Goal: Information Seeking & Learning: Compare options

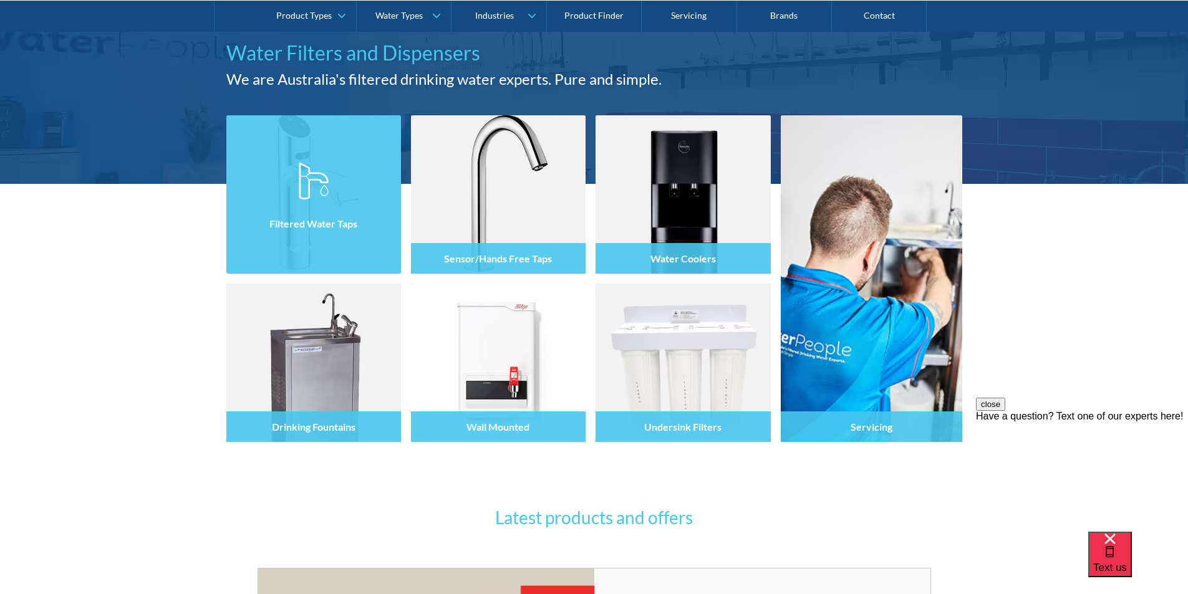
drag, startPoint x: 311, startPoint y: 209, endPoint x: 314, endPoint y: 214, distance: 6.4
click at [311, 209] on div "Filtered Water Taps" at bounding box center [313, 223] width 175 height 31
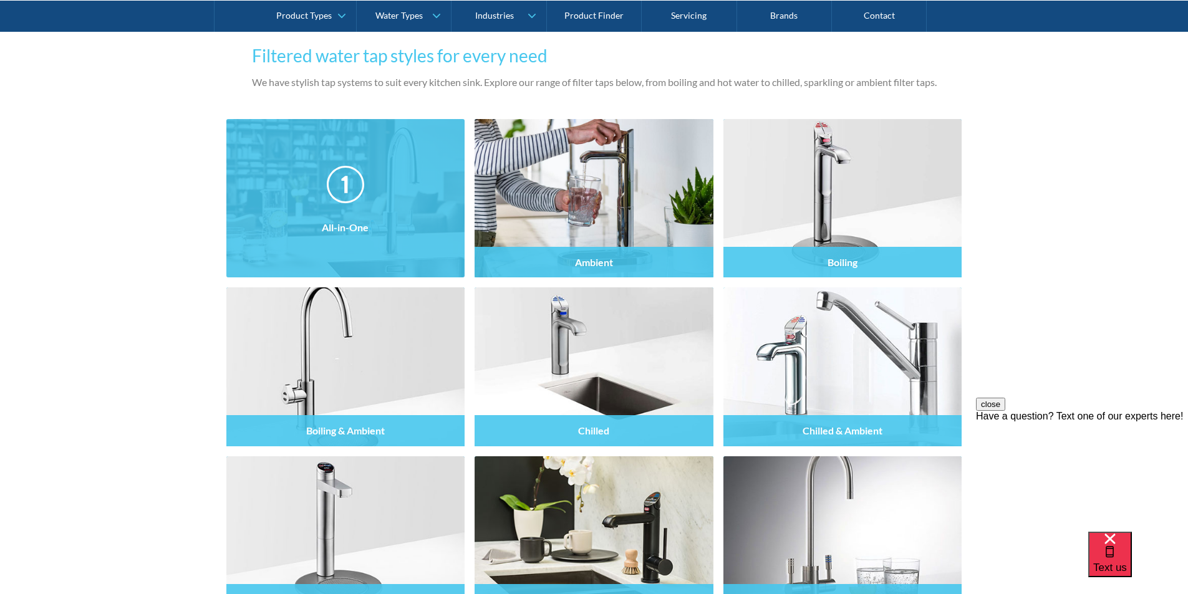
scroll to position [1122, 0]
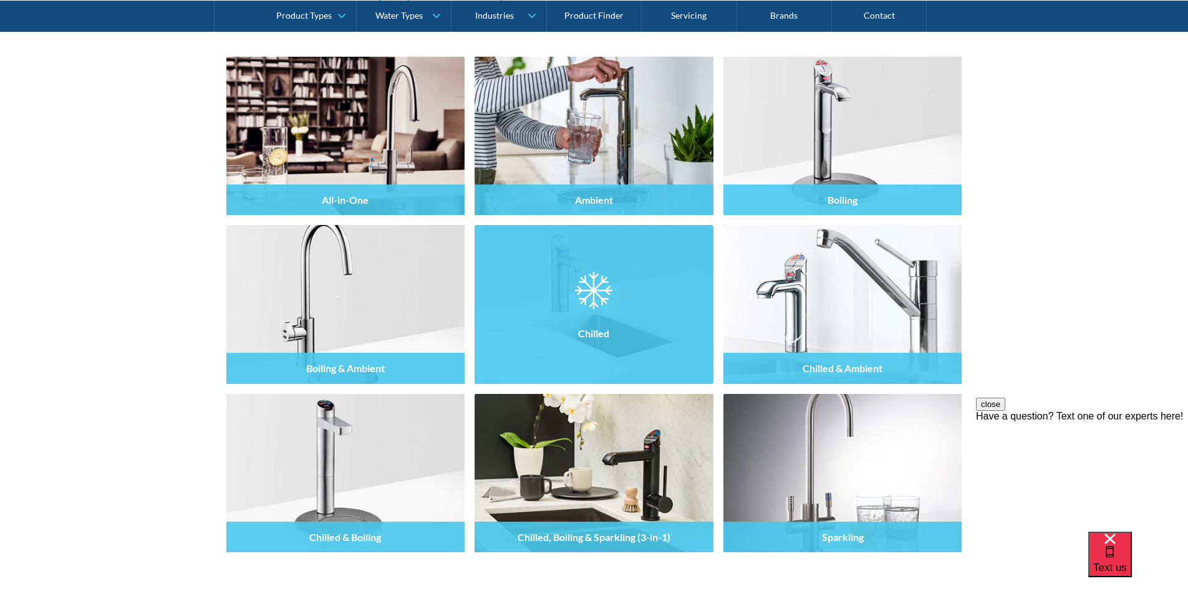
click at [590, 322] on div "Chilled" at bounding box center [593, 333] width 239 height 31
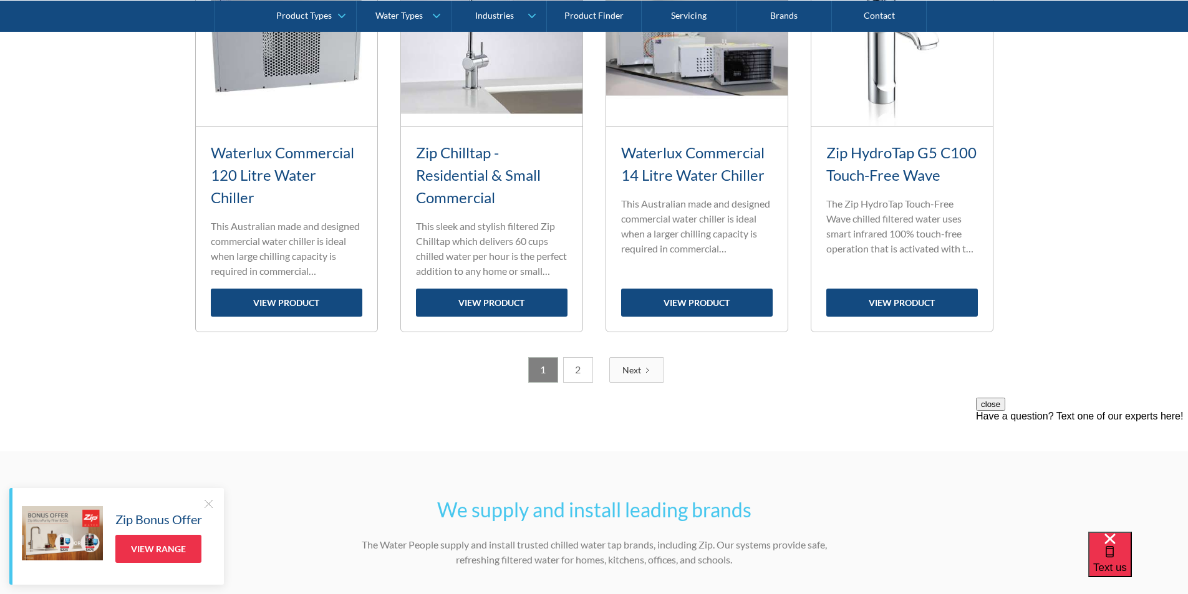
scroll to position [1558, 0]
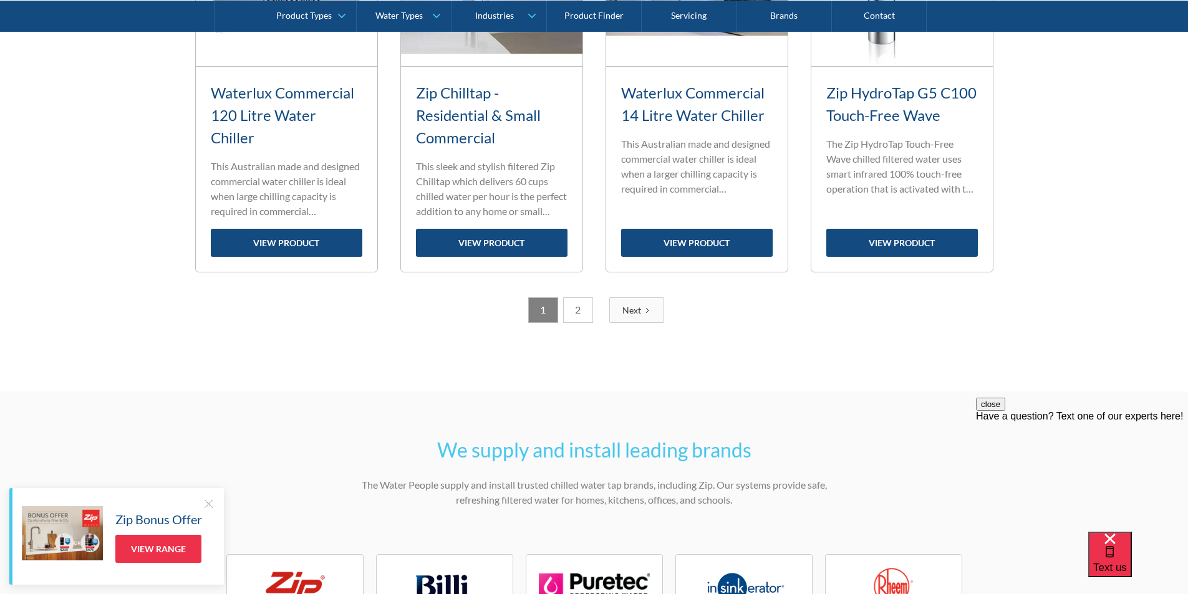
click at [574, 308] on link "2" at bounding box center [578, 310] width 30 height 26
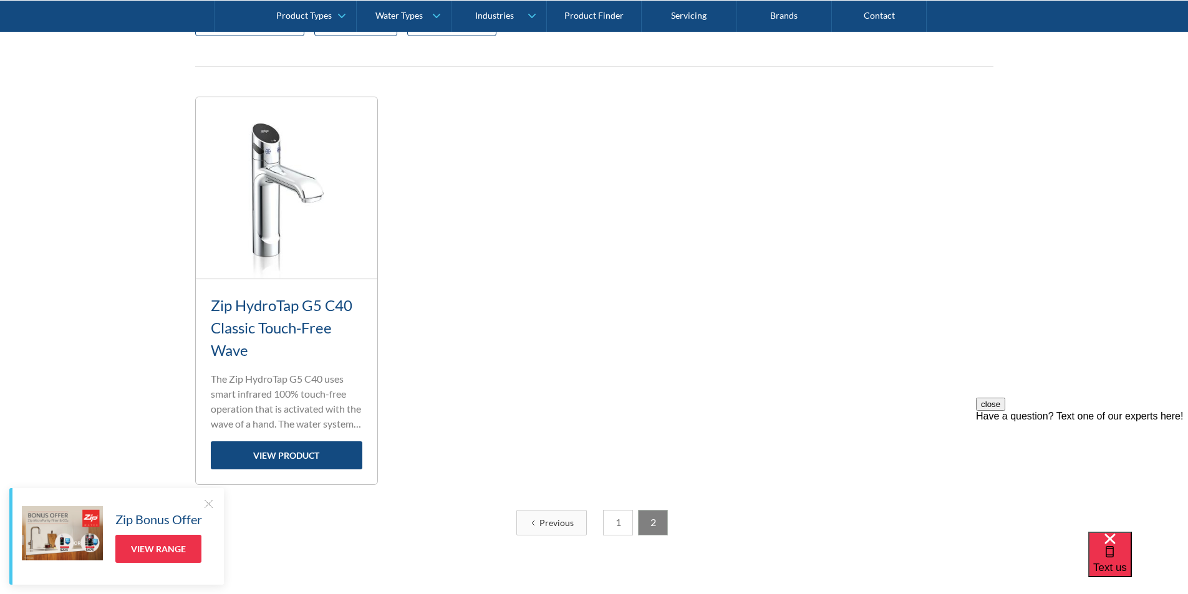
scroll to position [521, 0]
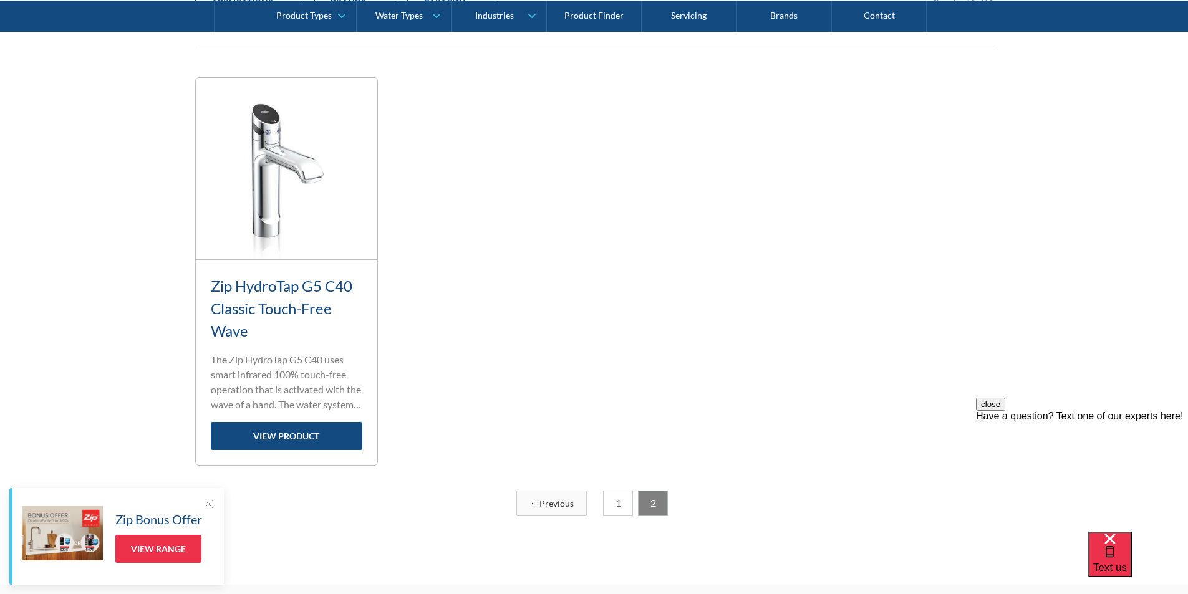
click at [617, 502] on link "1" at bounding box center [618, 504] width 30 height 26
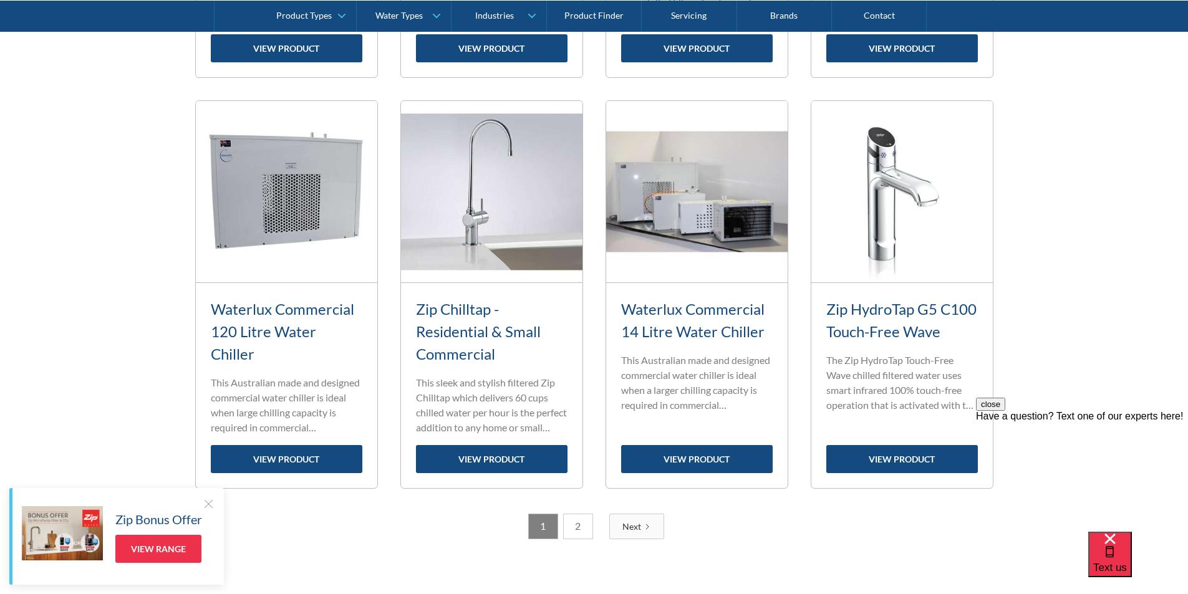
scroll to position [1519, 0]
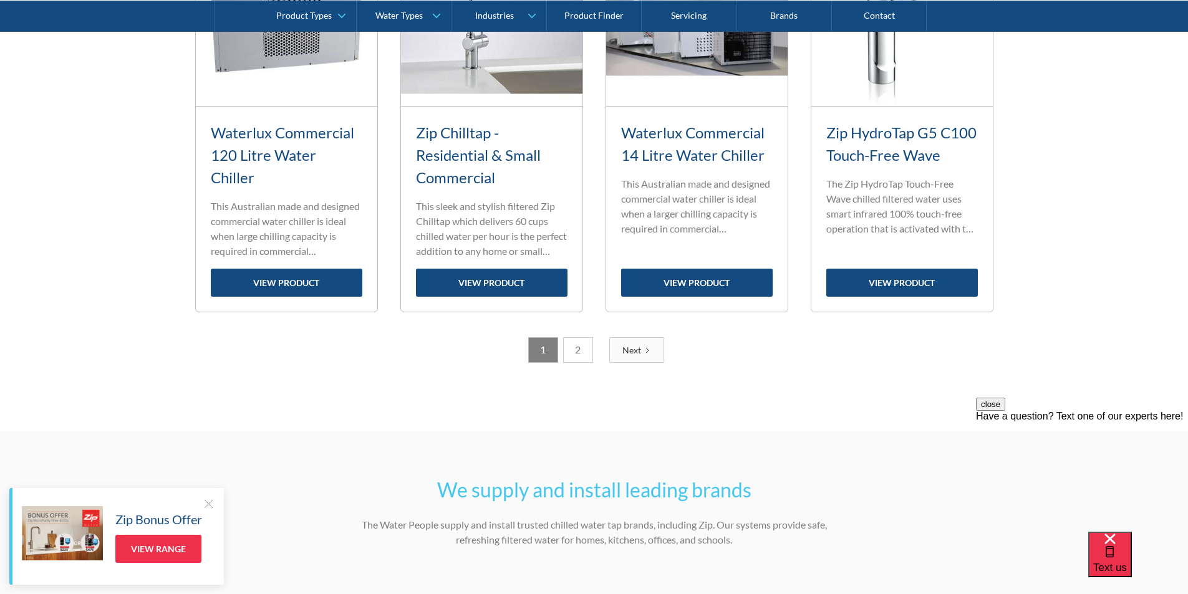
click at [575, 352] on link "2" at bounding box center [578, 350] width 30 height 26
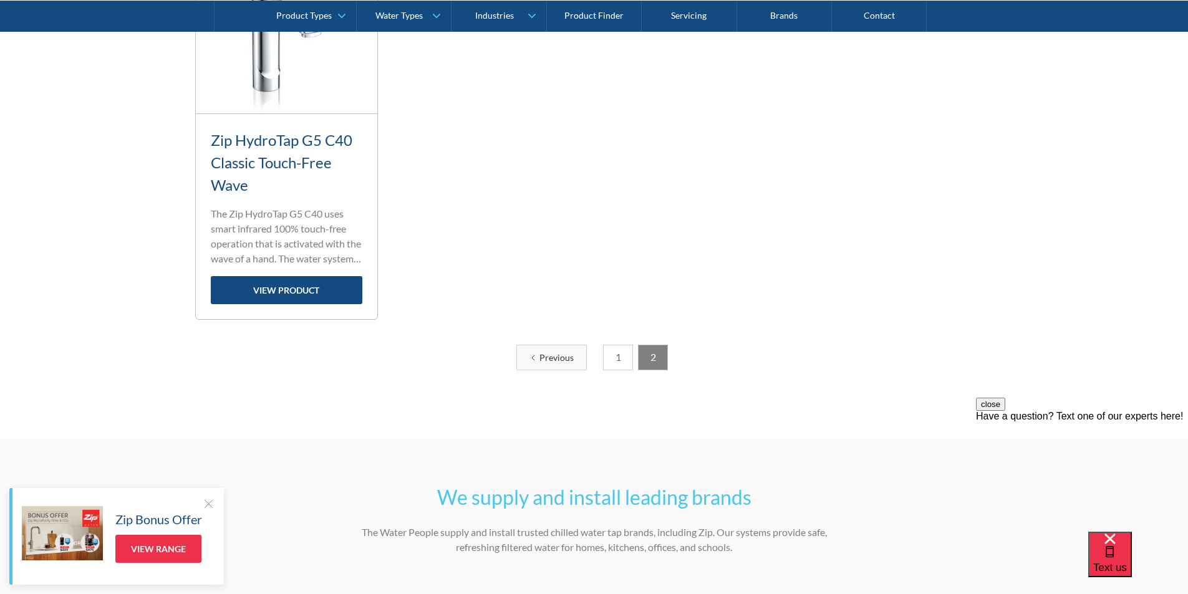
scroll to position [833, 0]
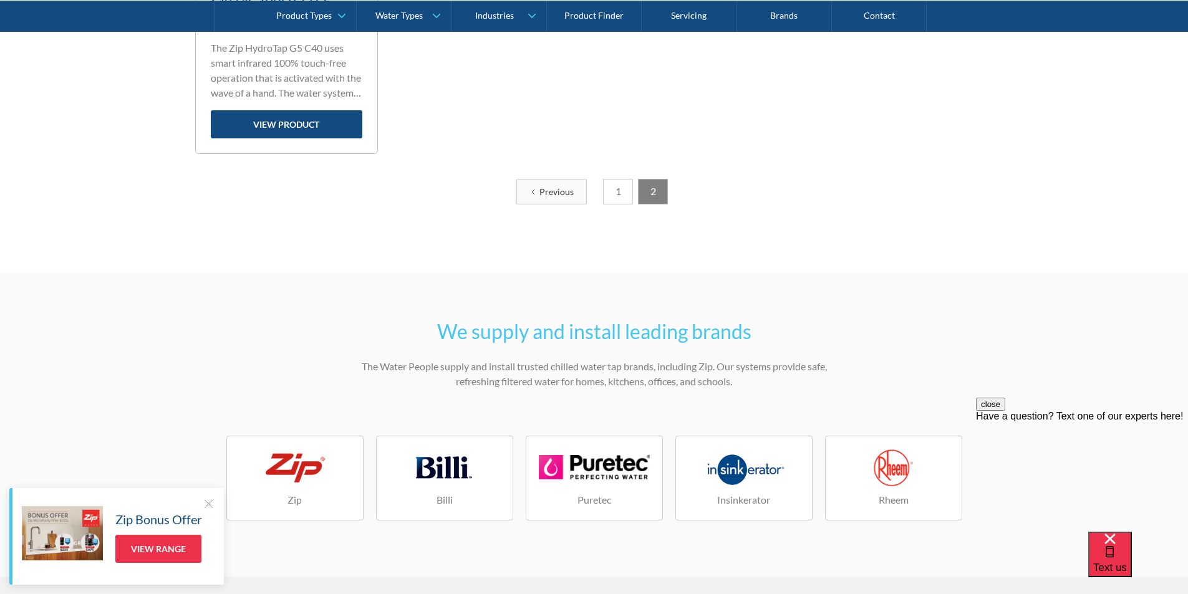
click at [618, 188] on link "1" at bounding box center [618, 192] width 30 height 26
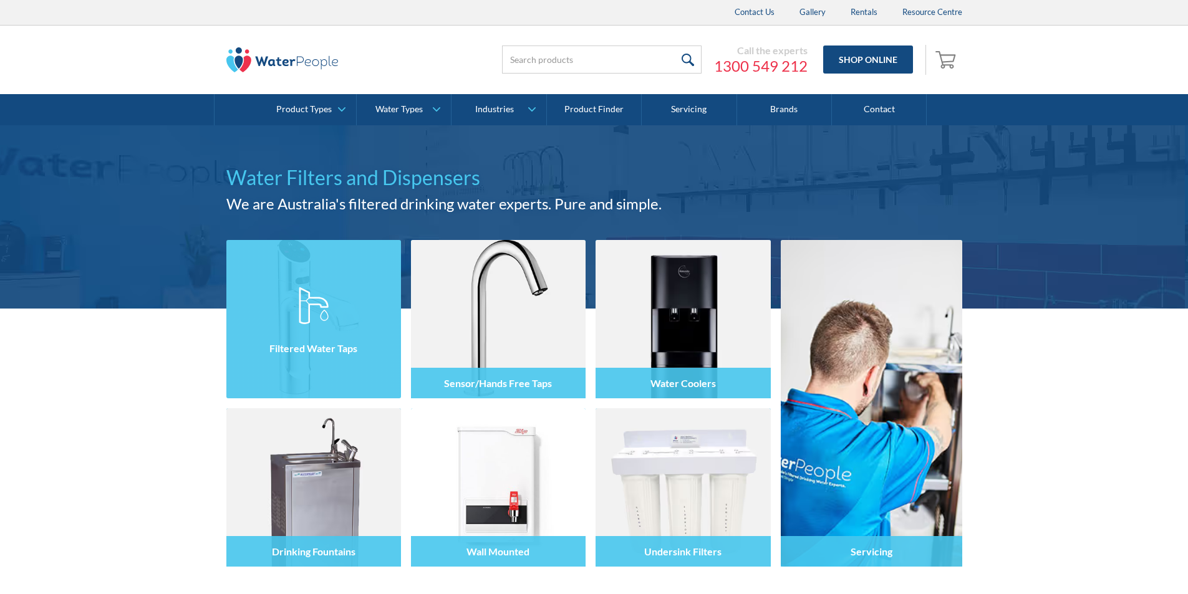
click at [314, 297] on img at bounding box center [314, 305] width 30 height 37
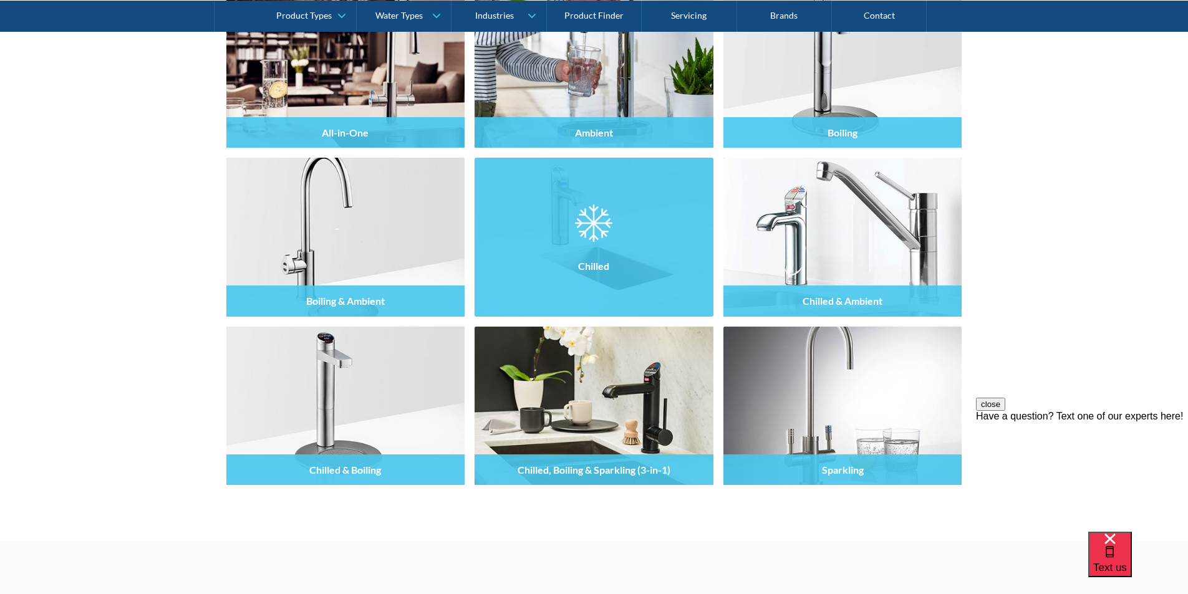
scroll to position [1122, 0]
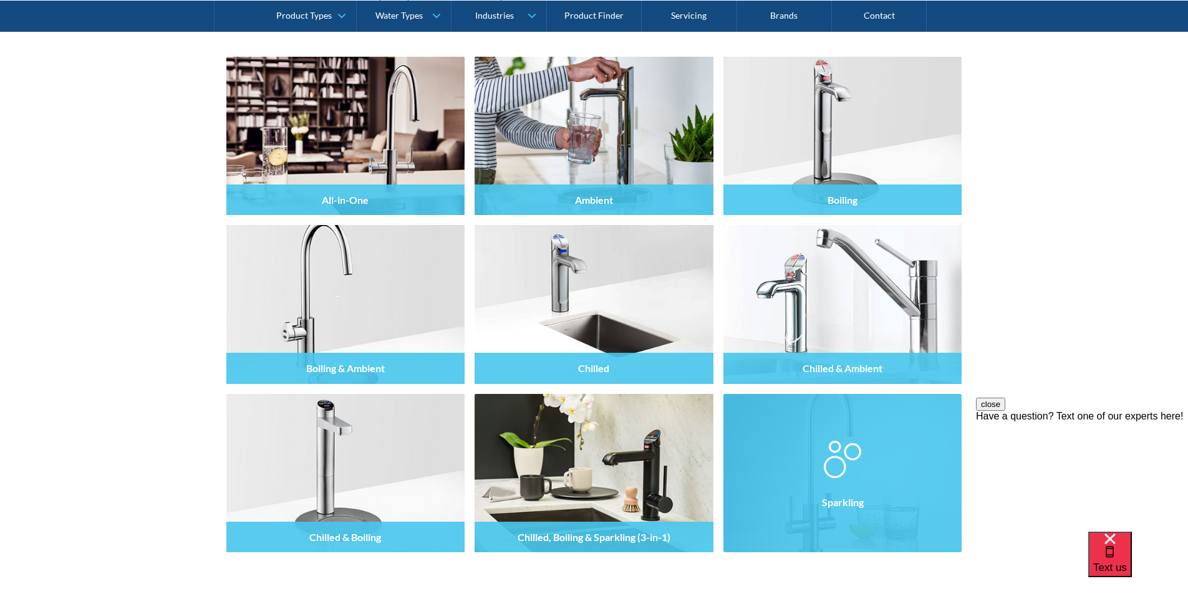
click at [837, 476] on img at bounding box center [841, 459] width 37 height 37
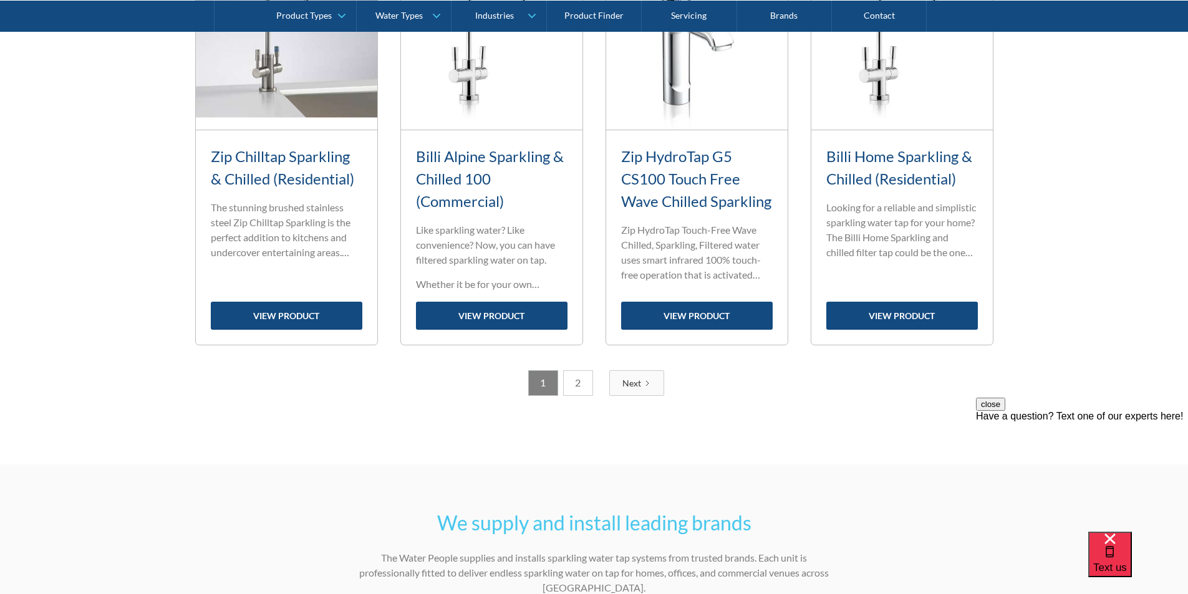
scroll to position [1496, 0]
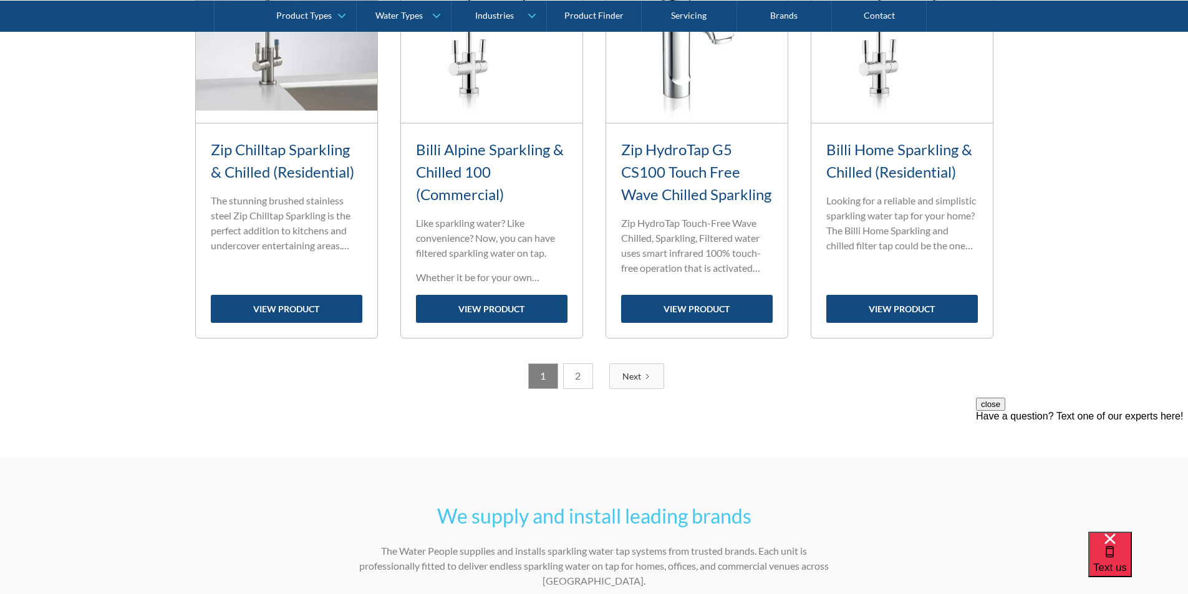
click at [576, 375] on link "2" at bounding box center [578, 376] width 30 height 26
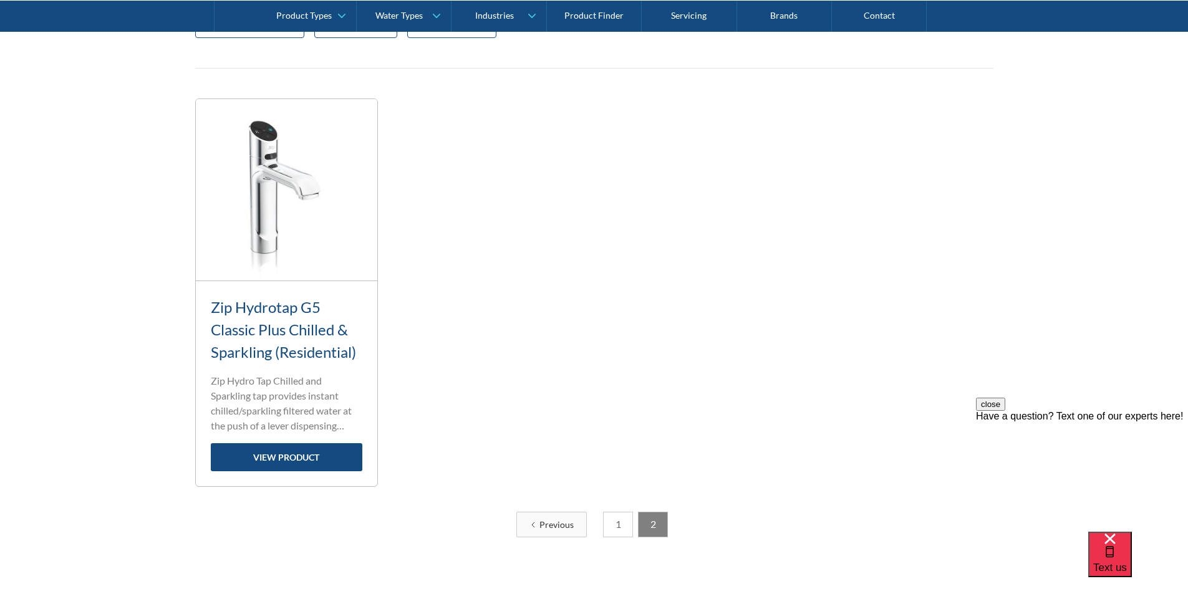
scroll to position [506, 0]
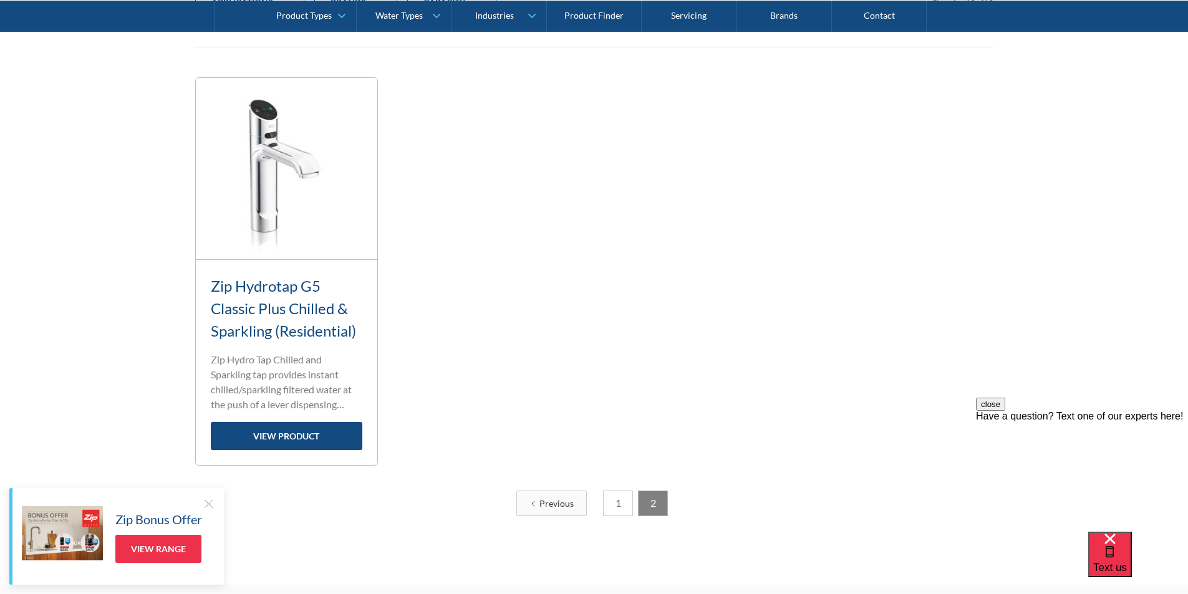
click at [614, 502] on link "1" at bounding box center [618, 504] width 30 height 26
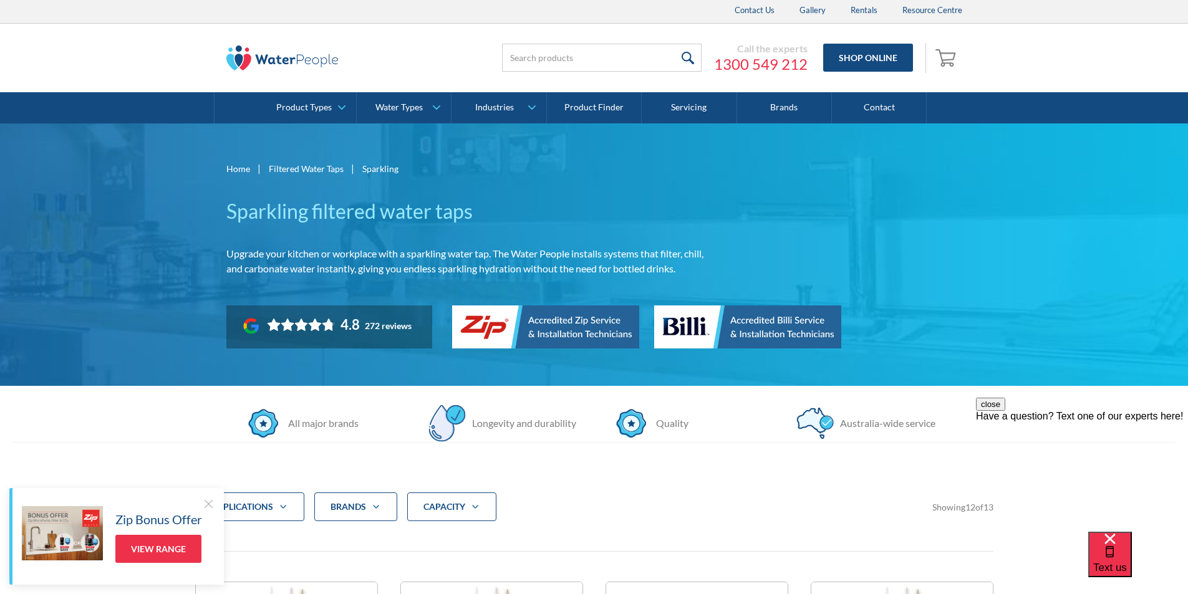
scroll to position [0, 0]
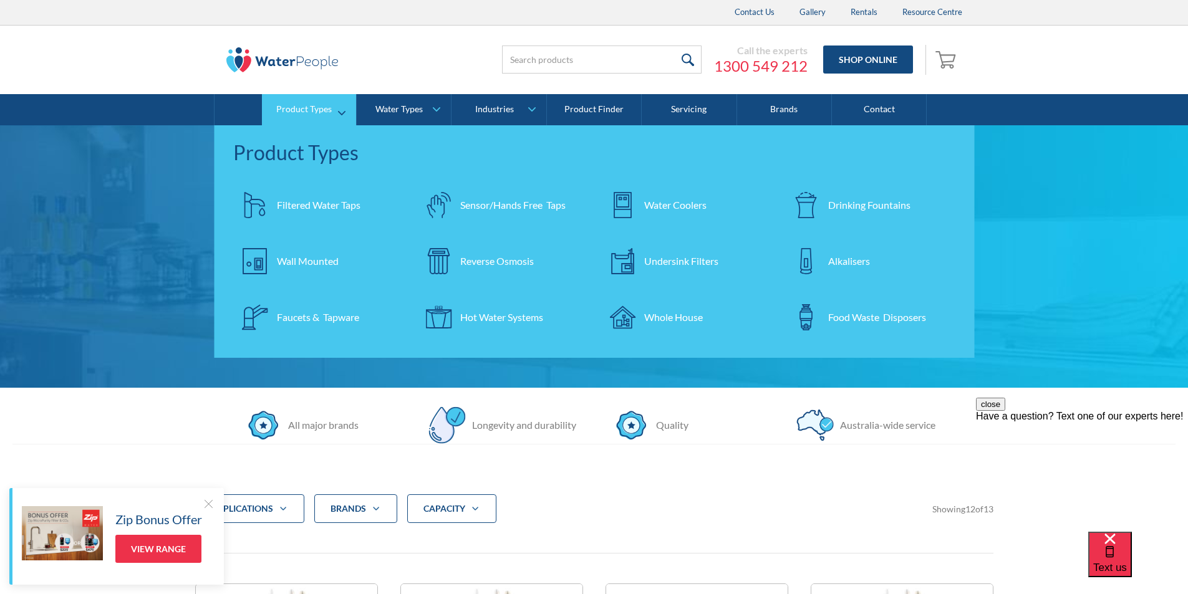
click at [310, 207] on div "Filtered Water Taps" at bounding box center [319, 205] width 84 height 15
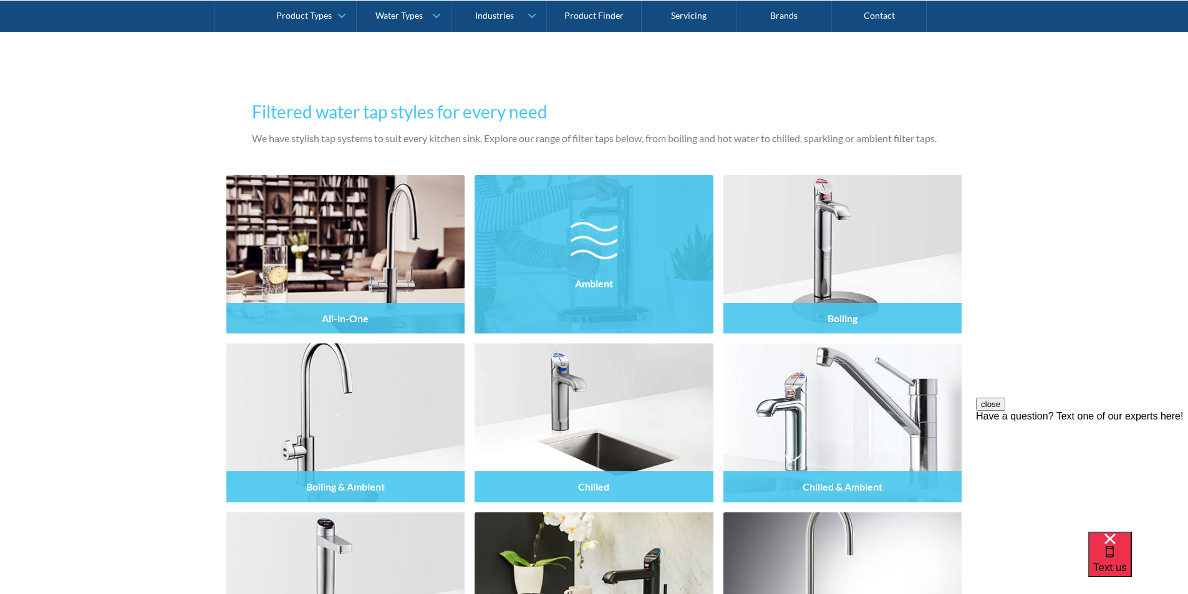
scroll to position [1184, 0]
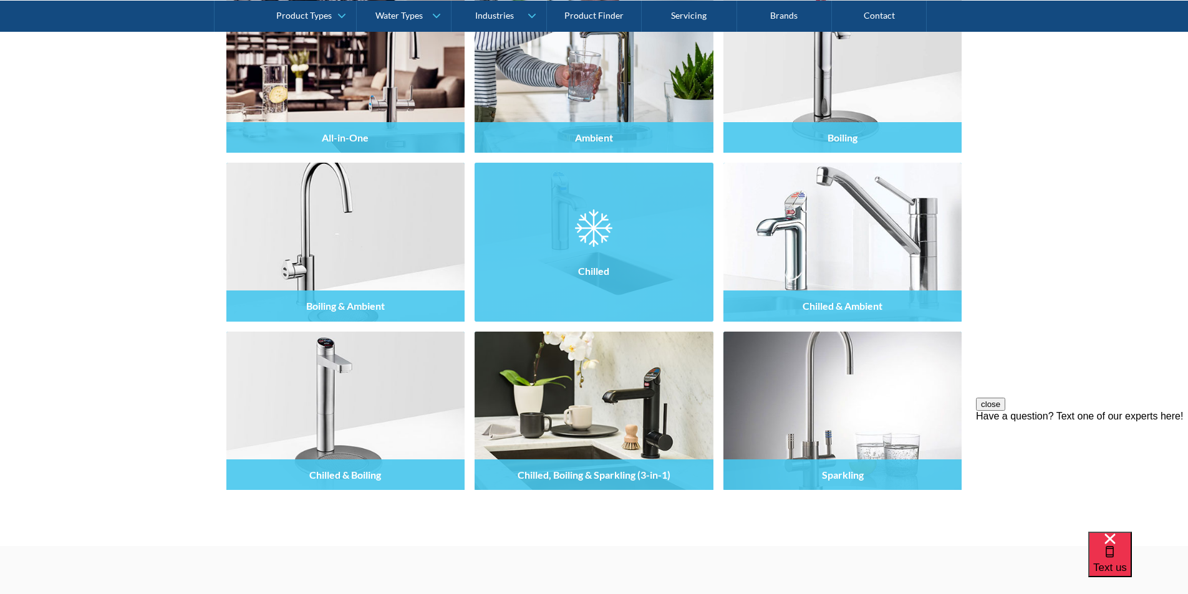
click at [598, 256] on div "Chilled" at bounding box center [593, 271] width 239 height 31
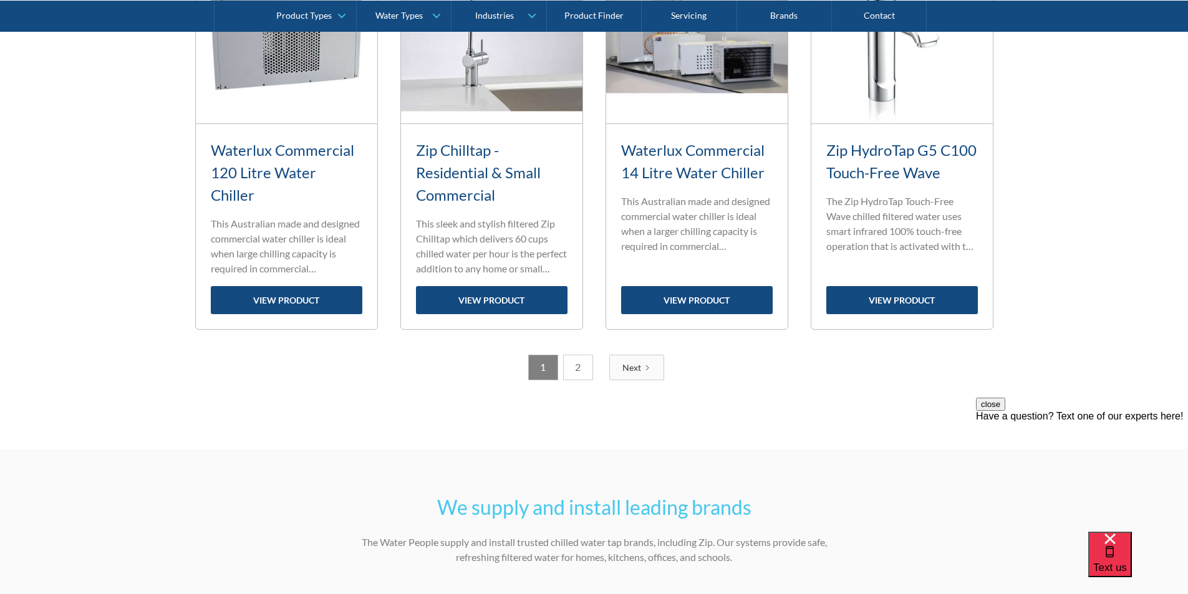
scroll to position [1558, 0]
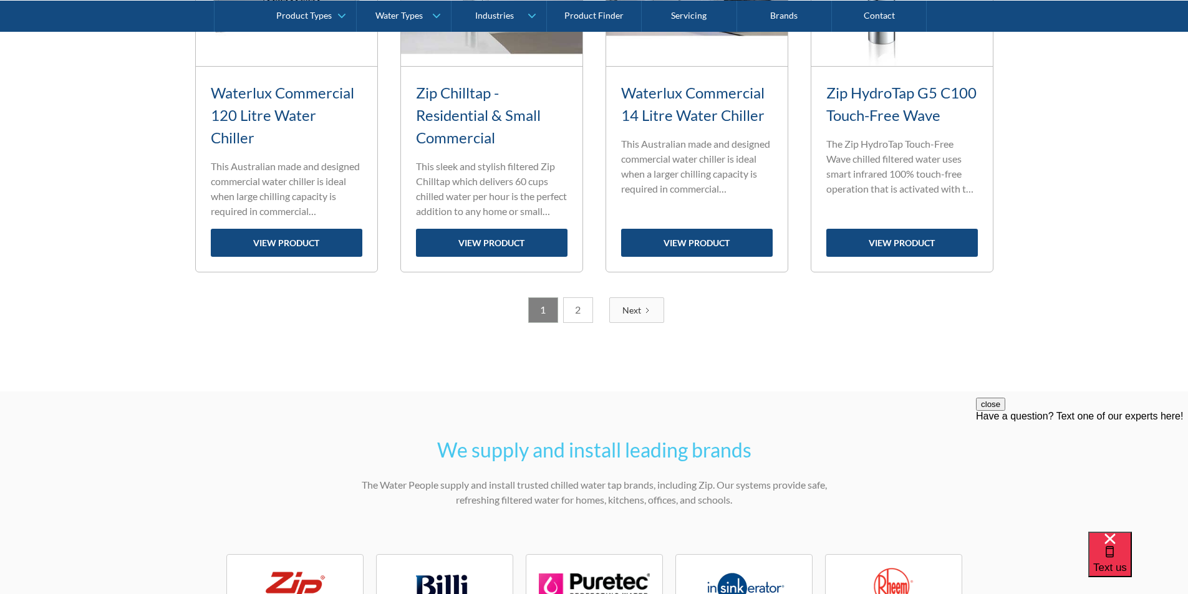
click at [580, 310] on link "2" at bounding box center [578, 310] width 30 height 26
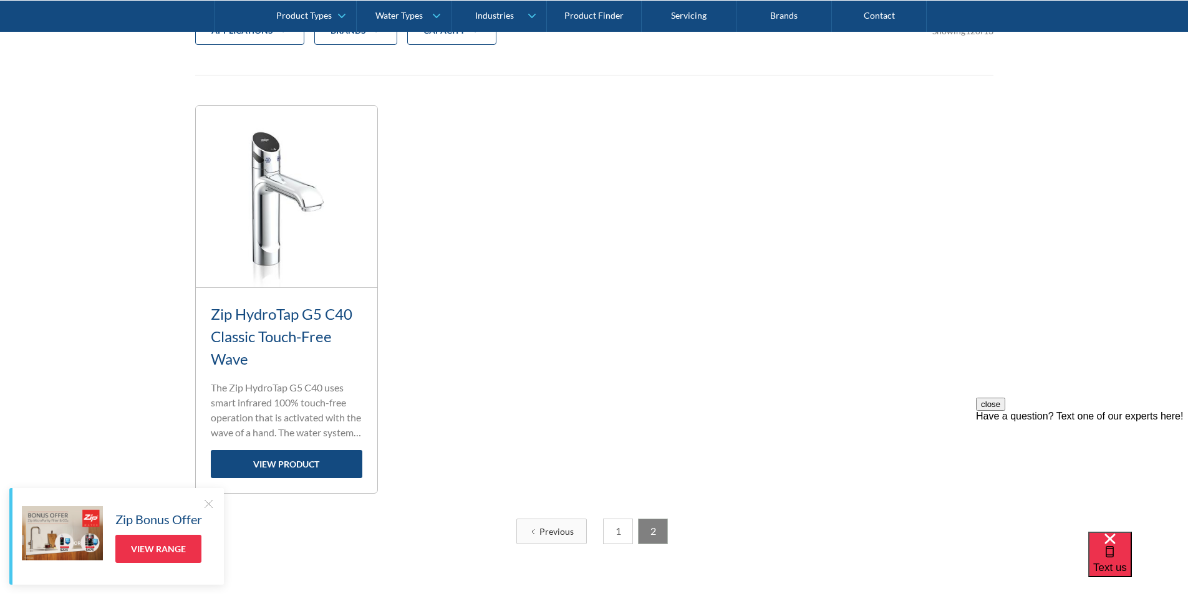
scroll to position [646, 0]
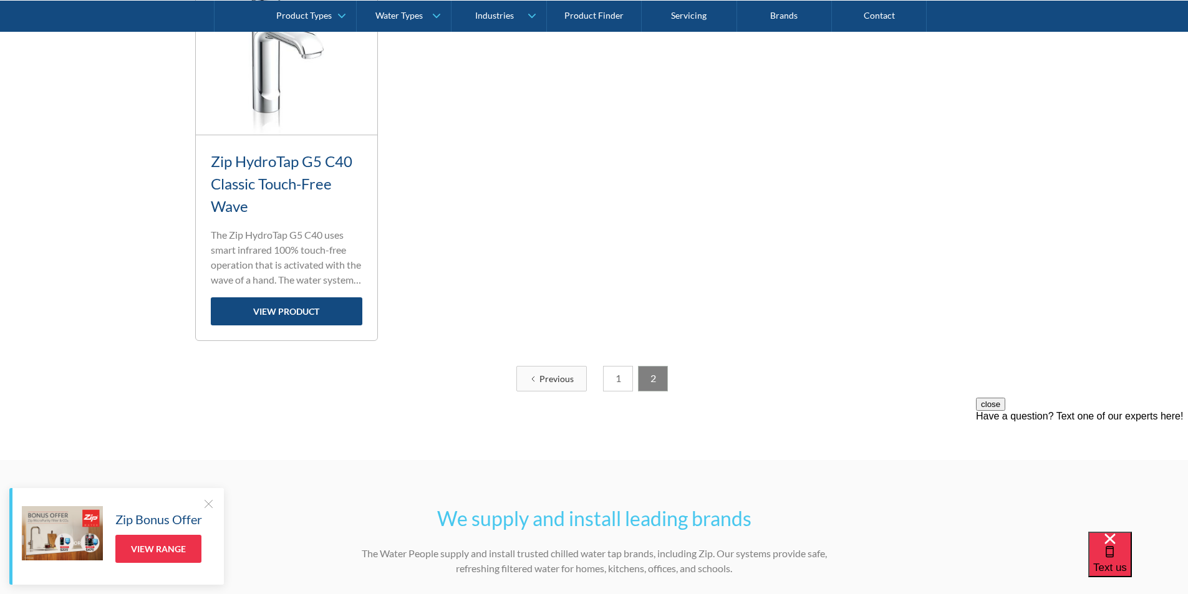
click at [615, 385] on link "1" at bounding box center [618, 379] width 30 height 26
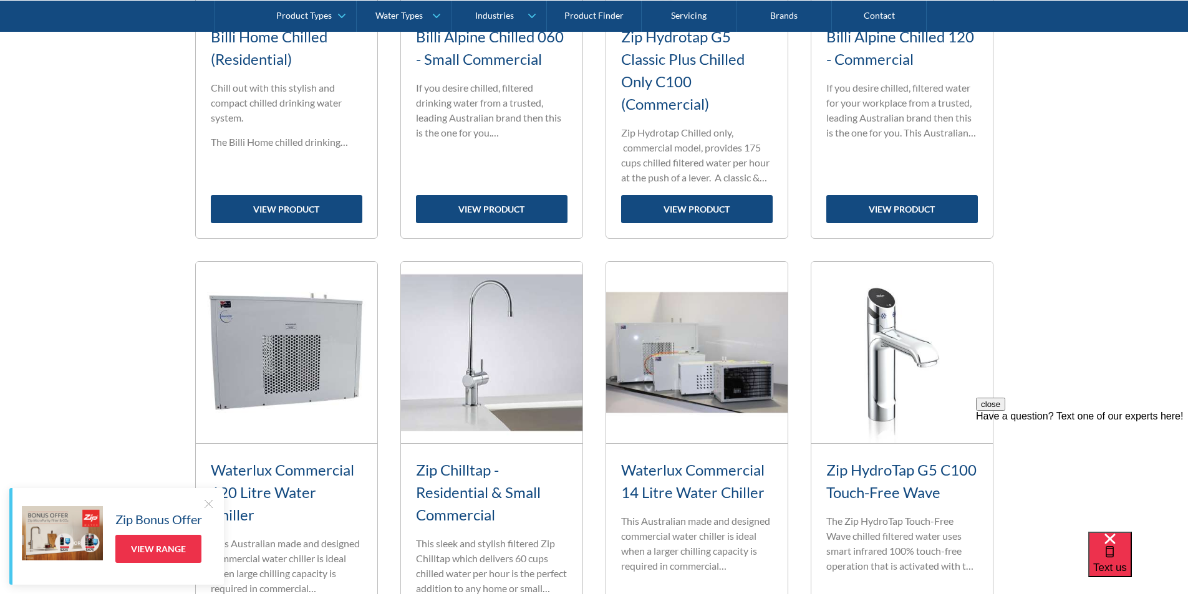
scroll to position [1309, 0]
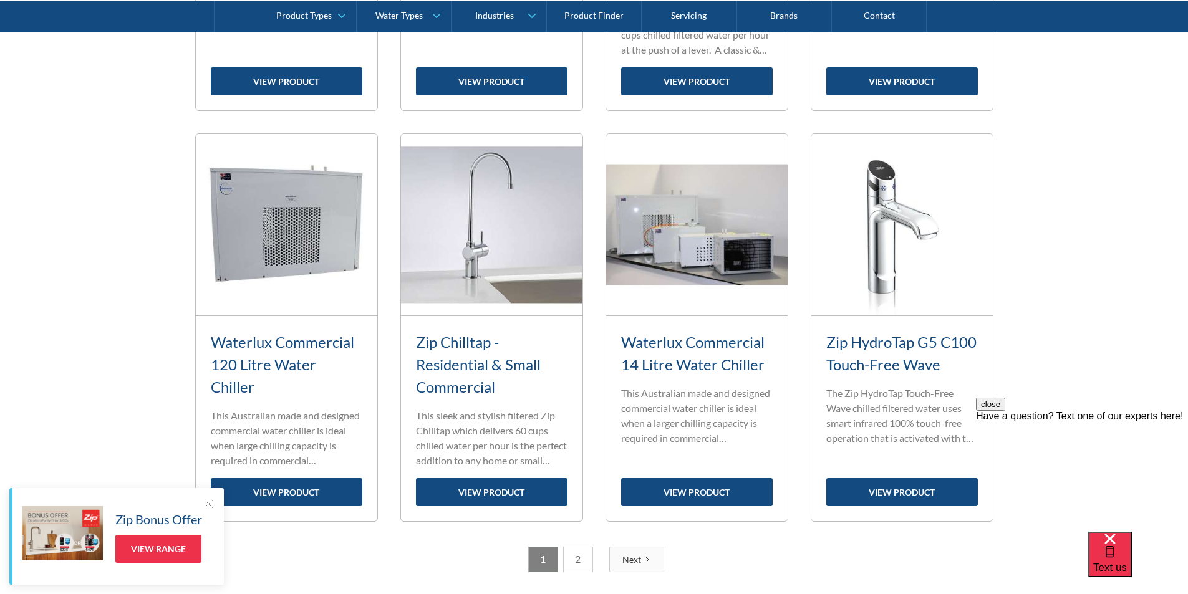
click at [577, 560] on link "2" at bounding box center [578, 560] width 30 height 26
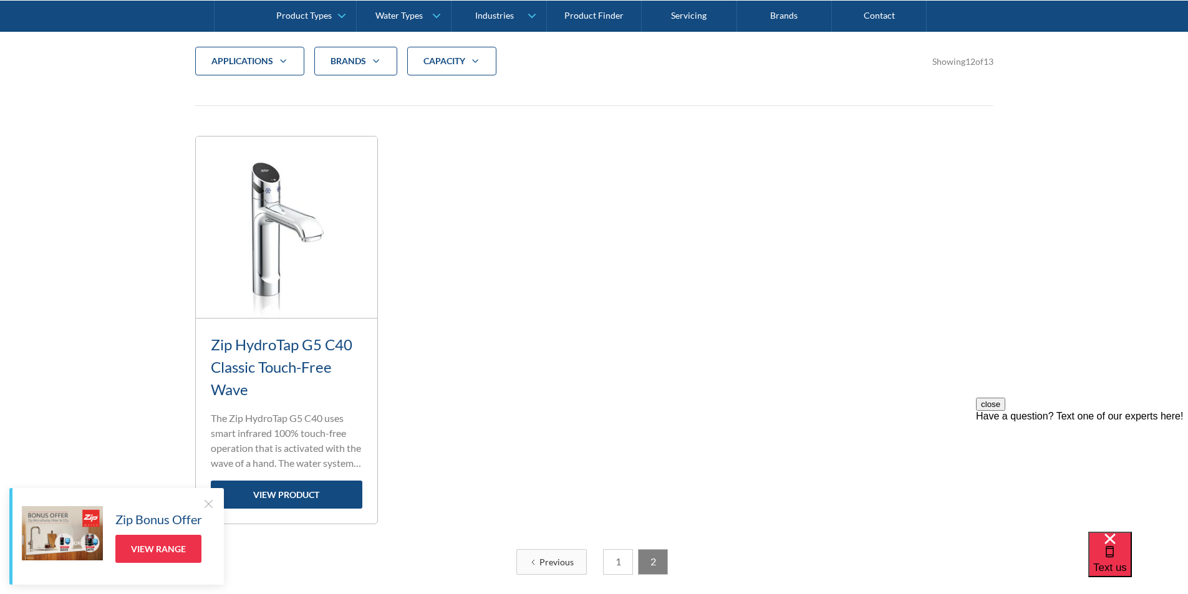
scroll to position [459, 0]
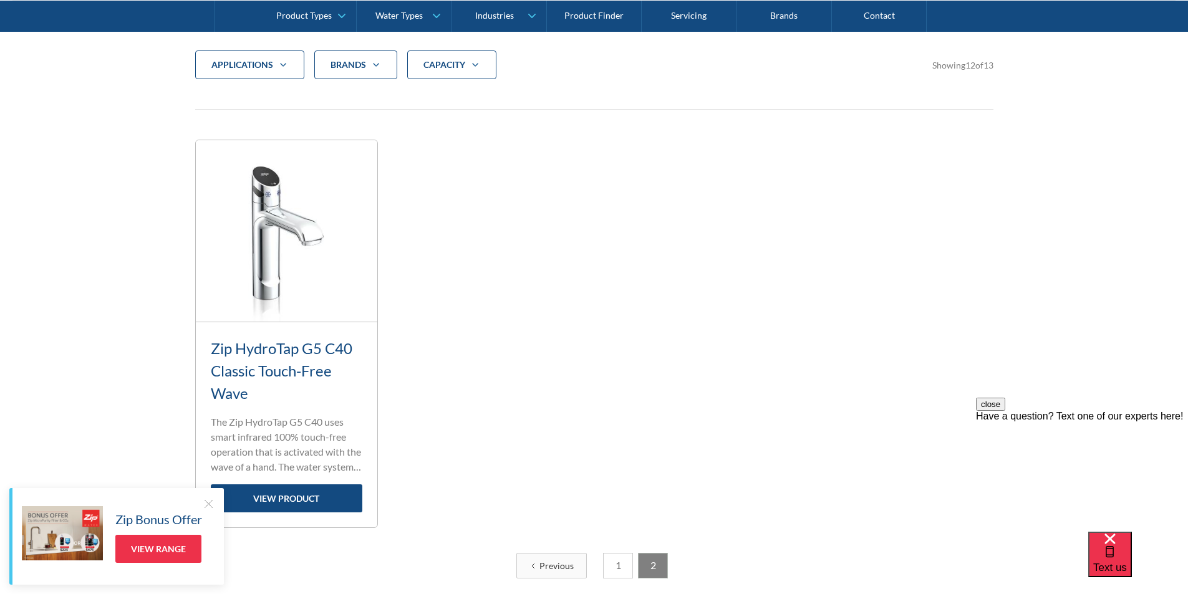
click at [613, 567] on link "1" at bounding box center [618, 566] width 30 height 26
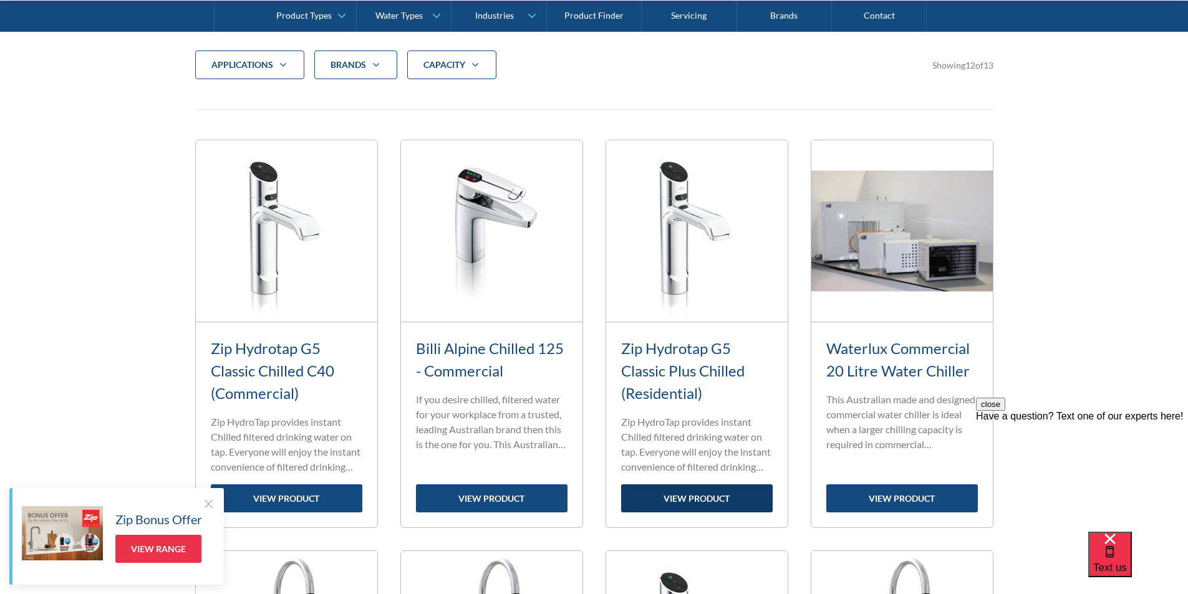
click at [714, 497] on link "view product" at bounding box center [696, 498] width 151 height 28
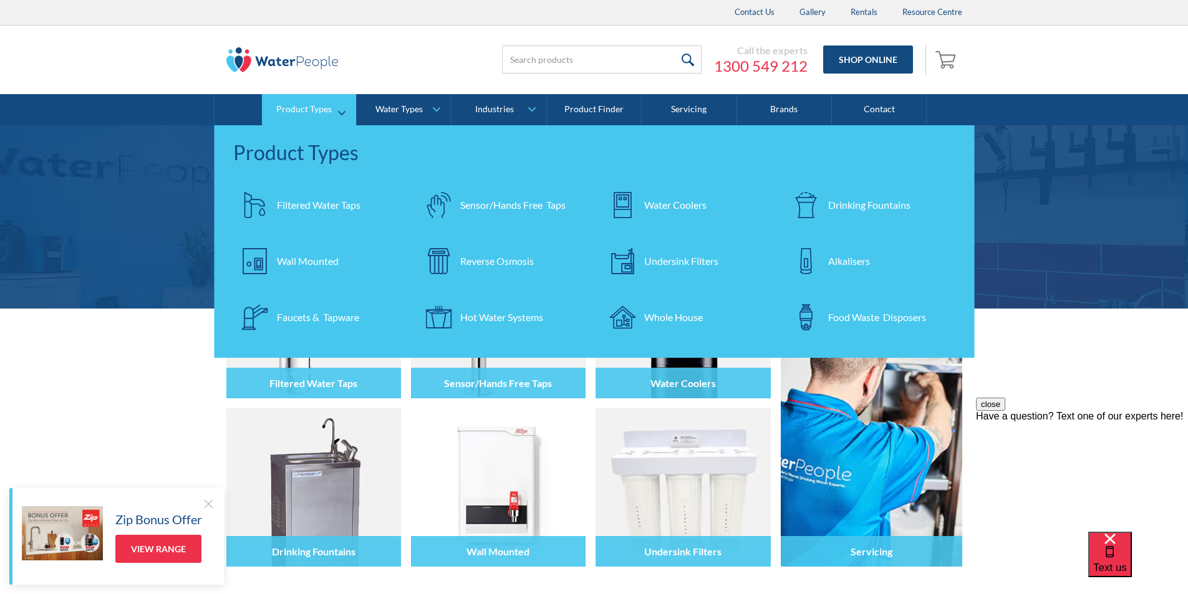
click at [303, 200] on div "Filtered Water Taps" at bounding box center [319, 205] width 84 height 15
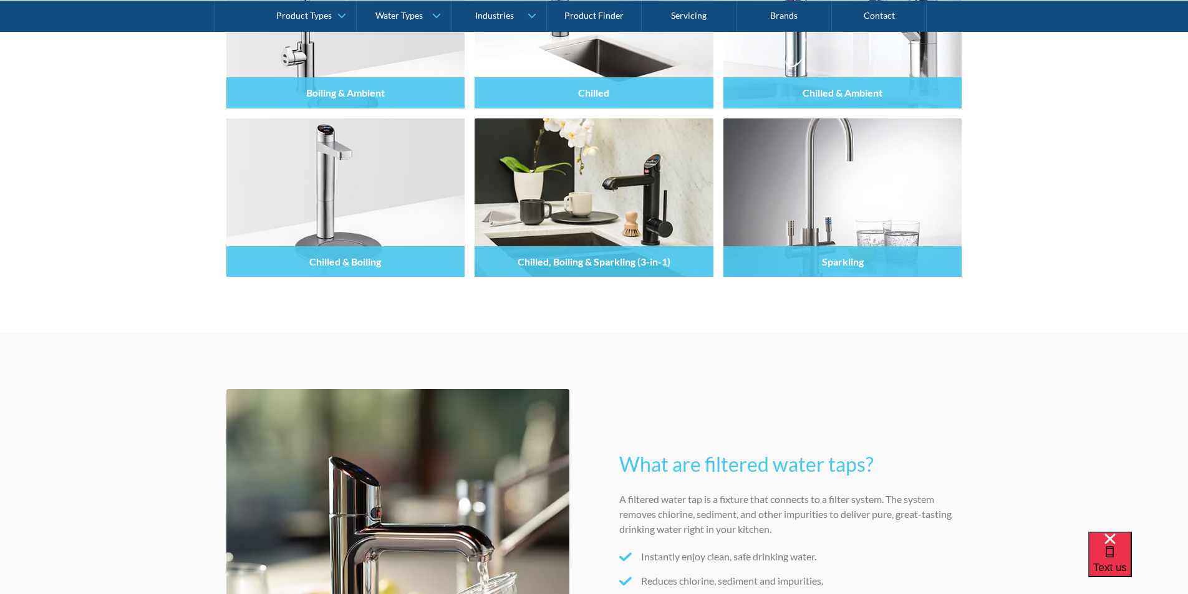
scroll to position [1247, 0]
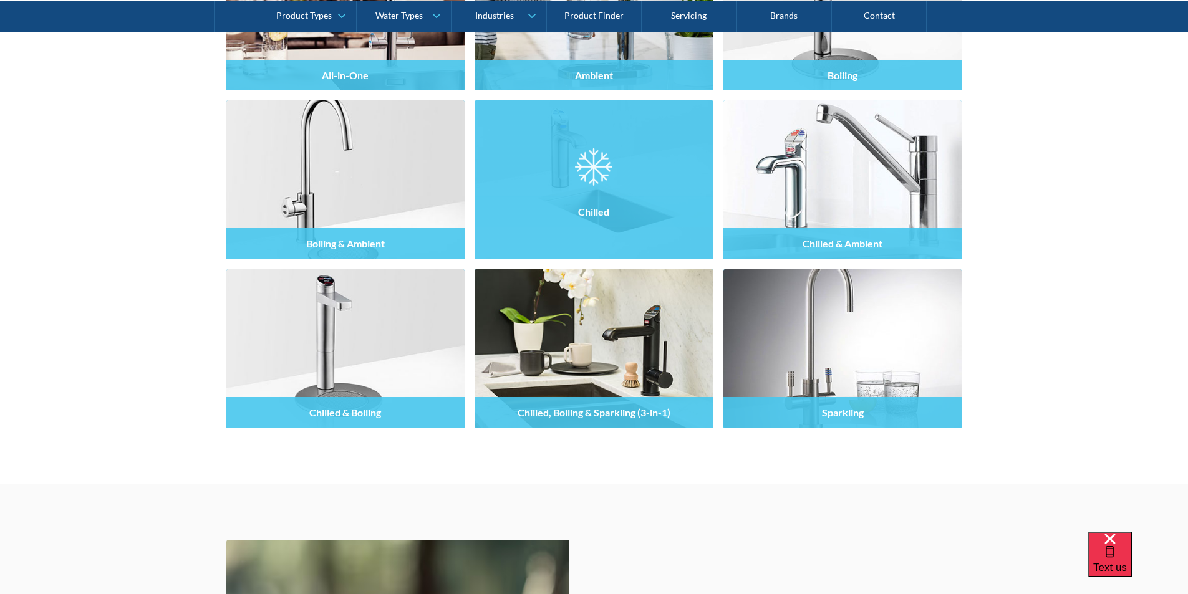
click at [617, 175] on div at bounding box center [593, 190] width 239 height 75
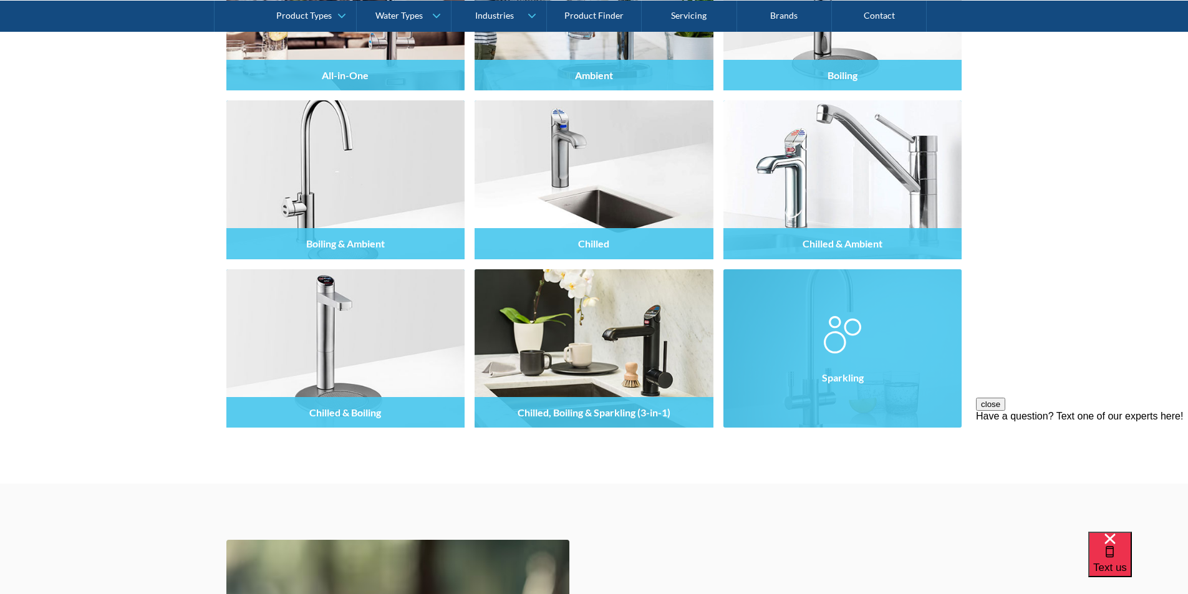
click at [814, 355] on div at bounding box center [842, 359] width 239 height 75
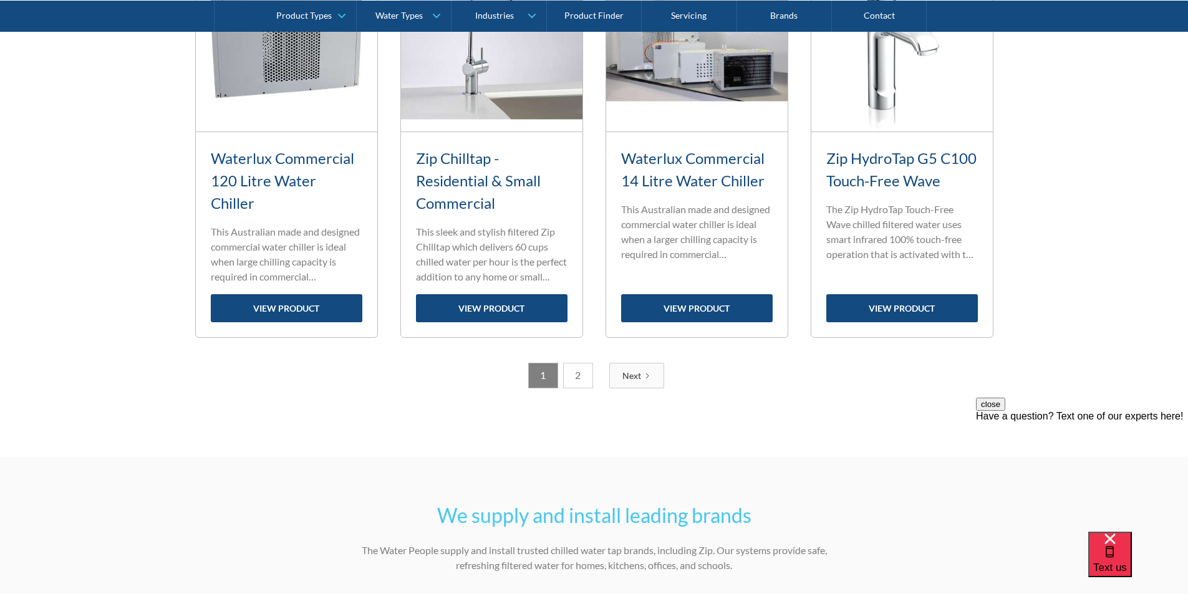
scroll to position [1496, 0]
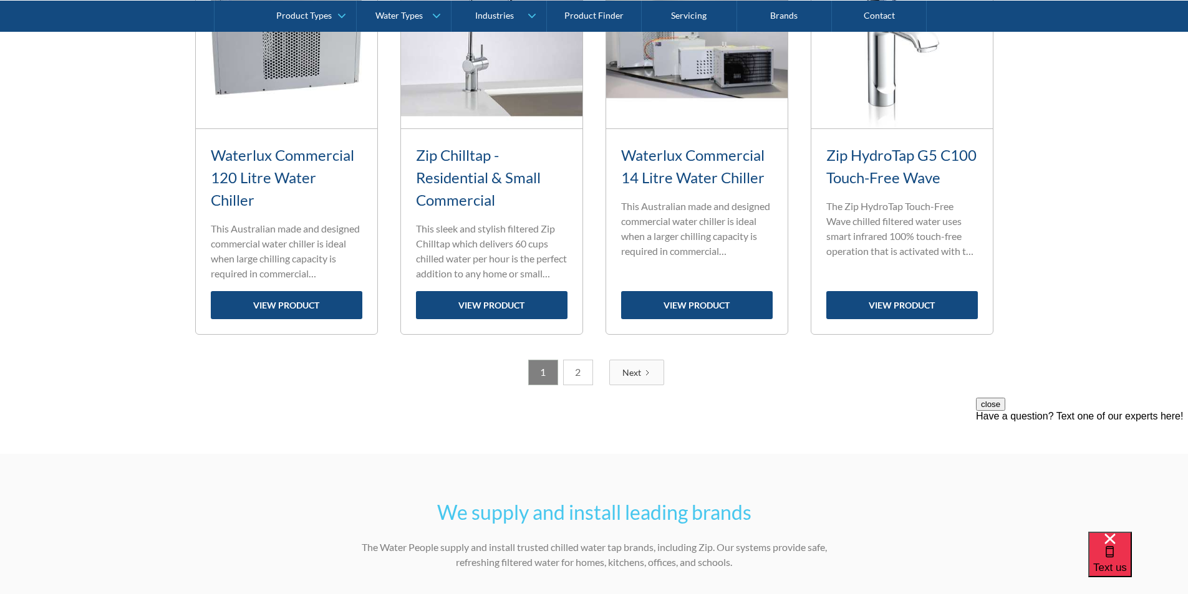
click at [582, 375] on link "2" at bounding box center [578, 373] width 30 height 26
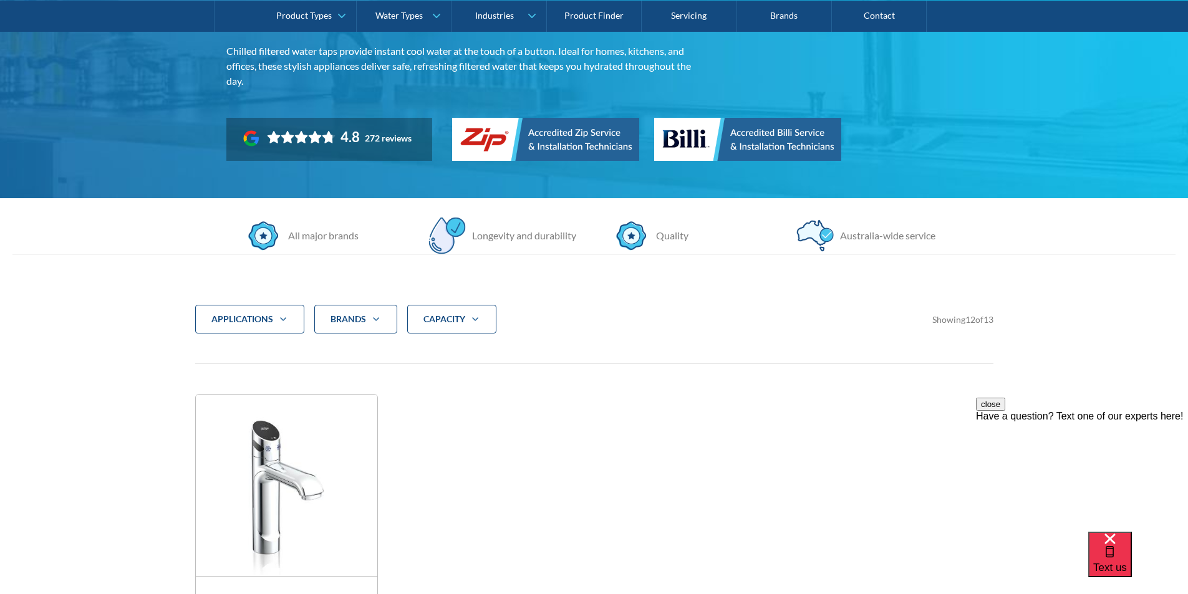
scroll to position [22, 0]
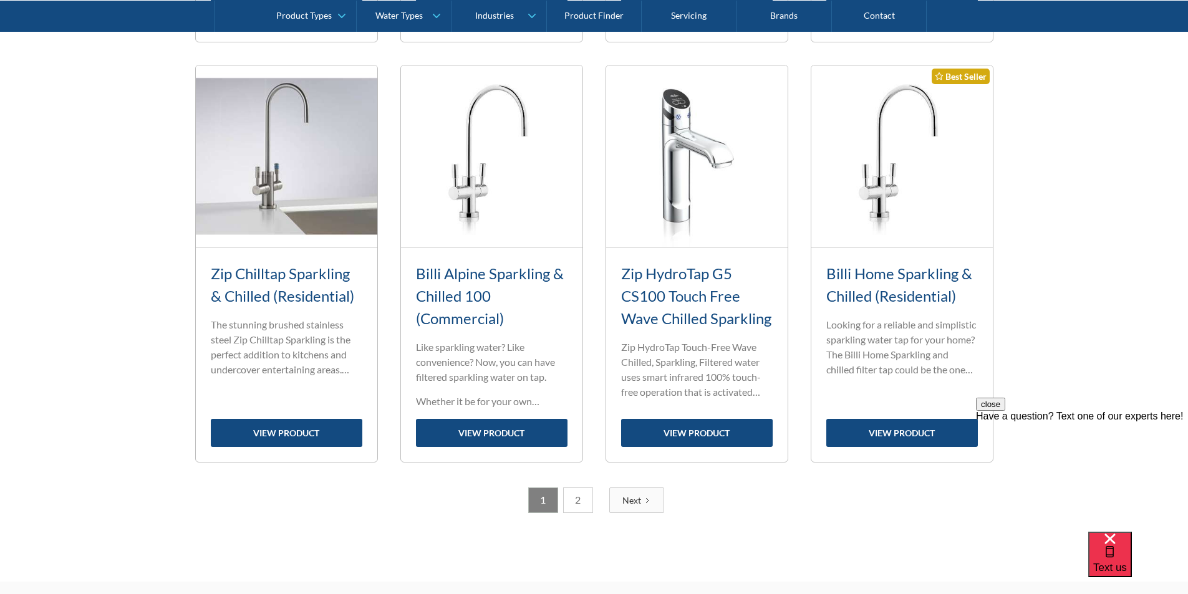
scroll to position [1621, 0]
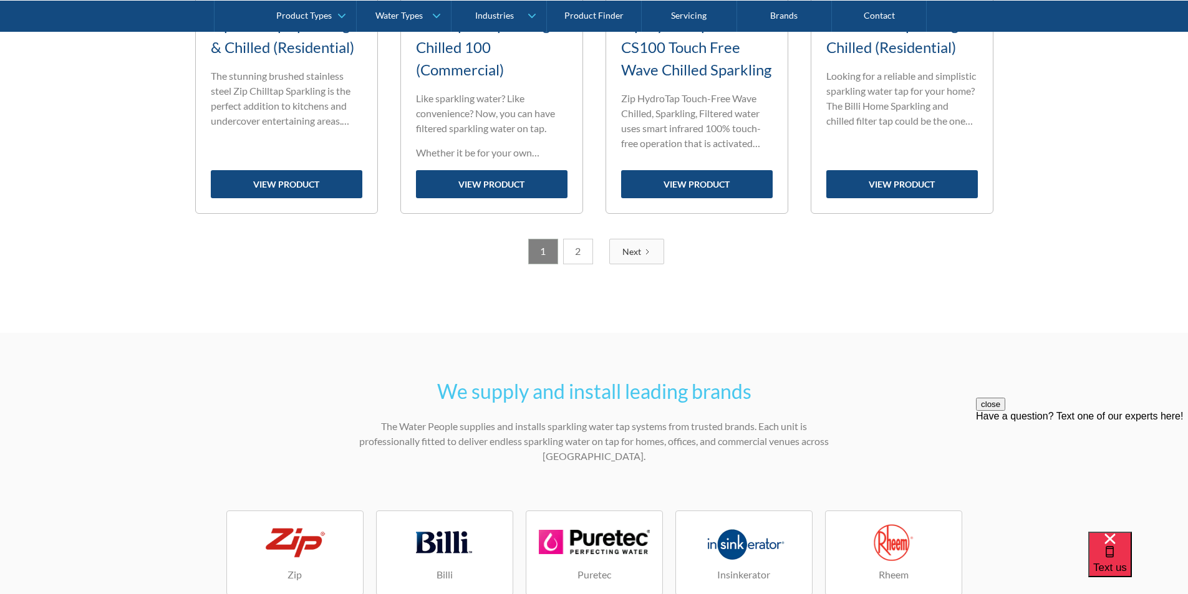
click at [578, 247] on link "2" at bounding box center [578, 252] width 30 height 26
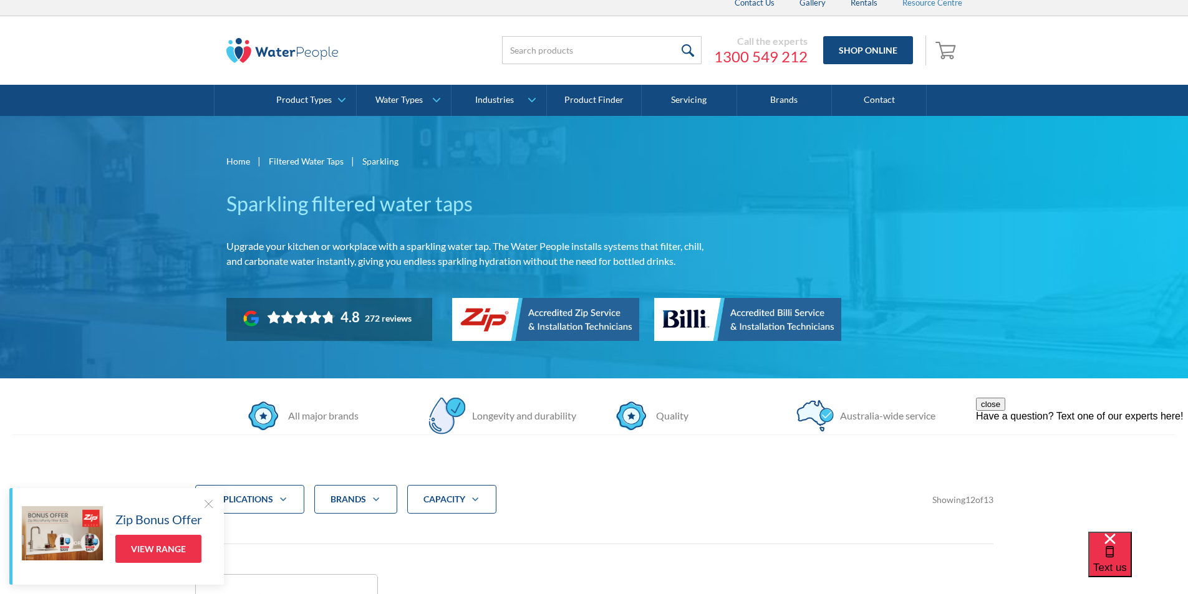
scroll to position [7, 0]
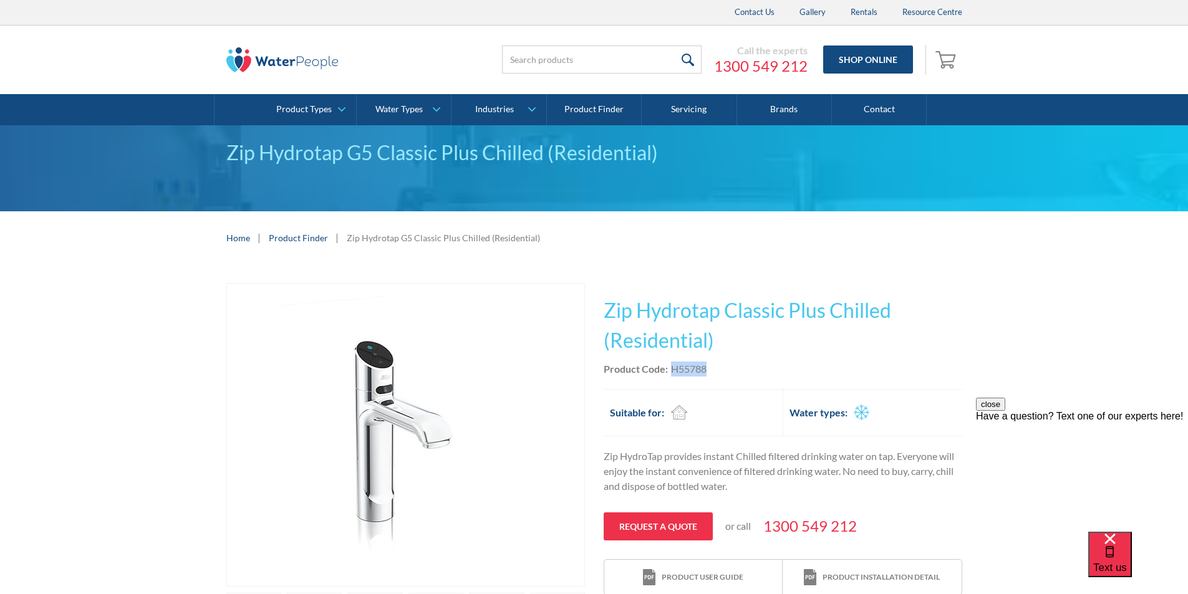
drag, startPoint x: 709, startPoint y: 368, endPoint x: 671, endPoint y: 367, distance: 37.4
click at [671, 366] on div "Product Code: H55788" at bounding box center [782, 369] width 358 height 15
copy div "H55788"
